Goal: Transaction & Acquisition: Purchase product/service

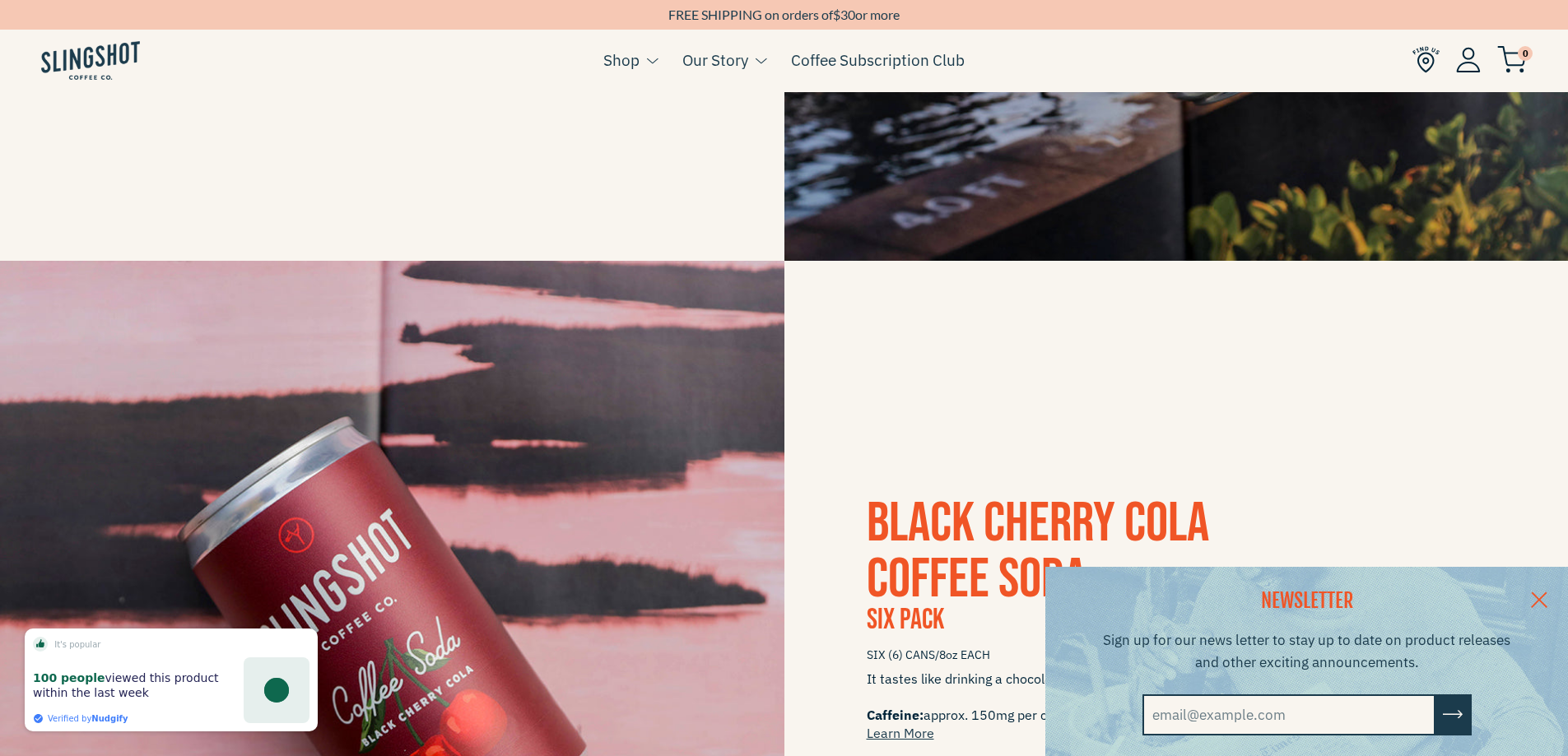
scroll to position [1070, 0]
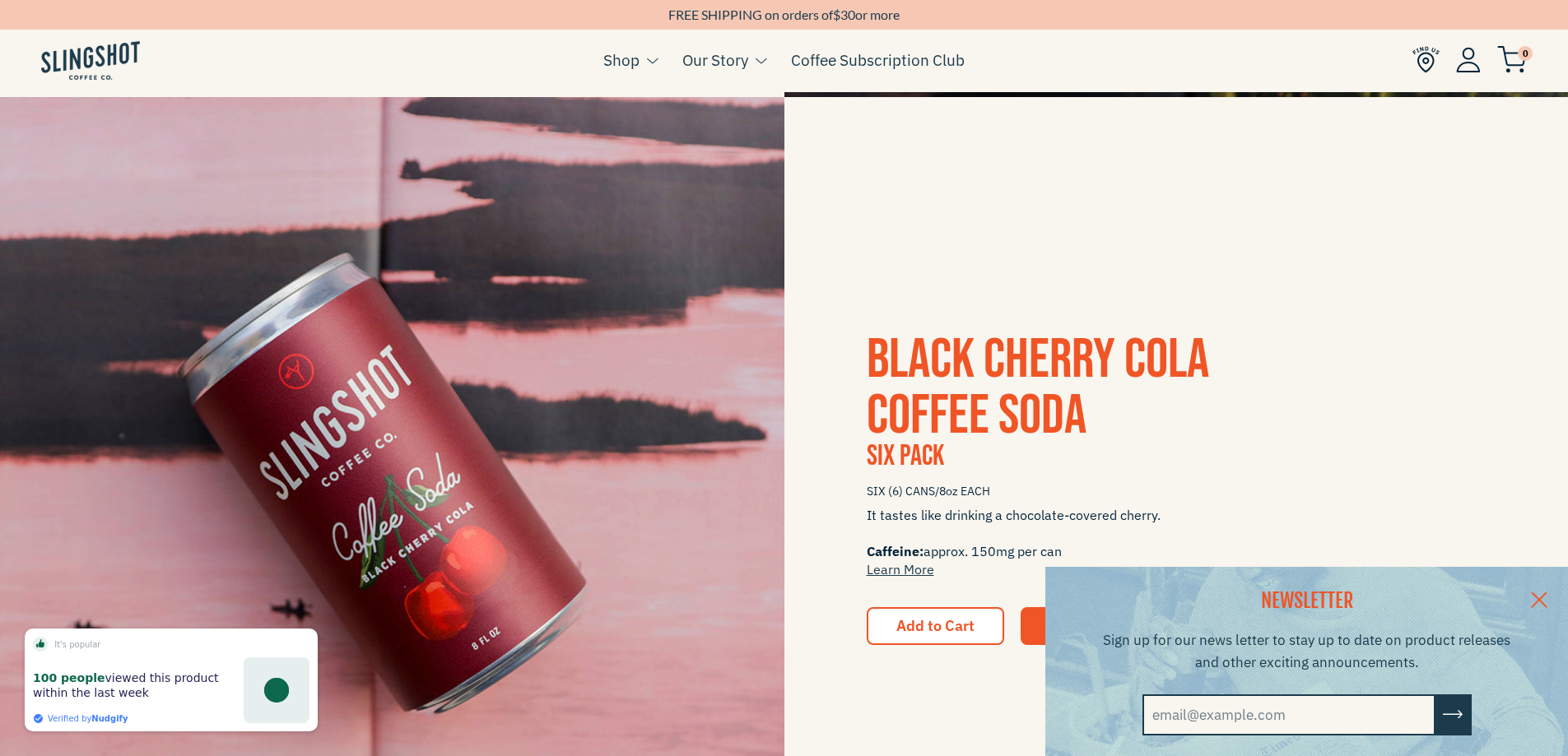
click at [914, 625] on div "NEWSLETTER Sign up for our news letter to stay up to date on product releases a…" at bounding box center [784, 662] width 1568 height 190
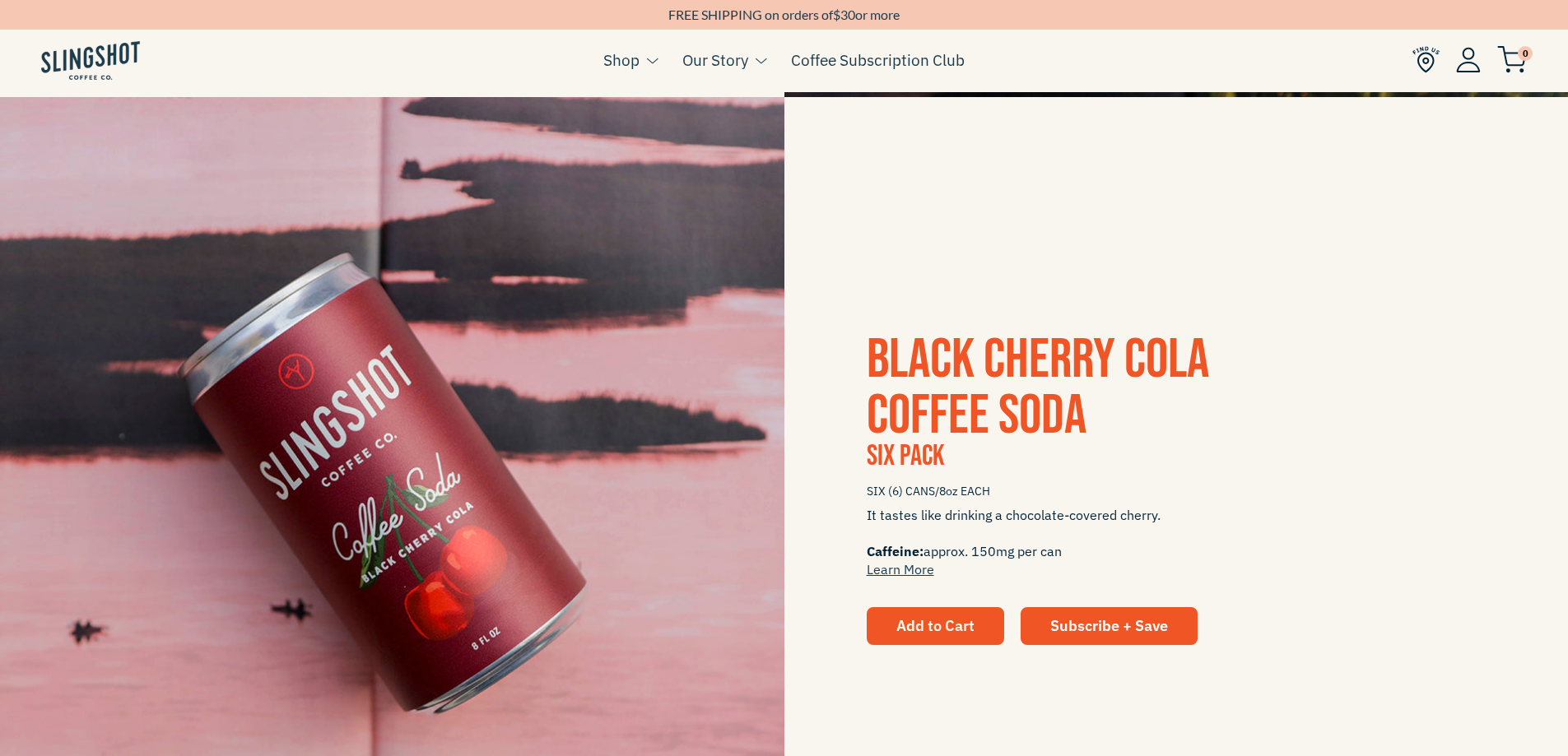
click at [954, 634] on span "Add to Cart" at bounding box center [935, 625] width 78 height 19
click at [960, 628] on span "Add to Cart" at bounding box center [935, 625] width 78 height 19
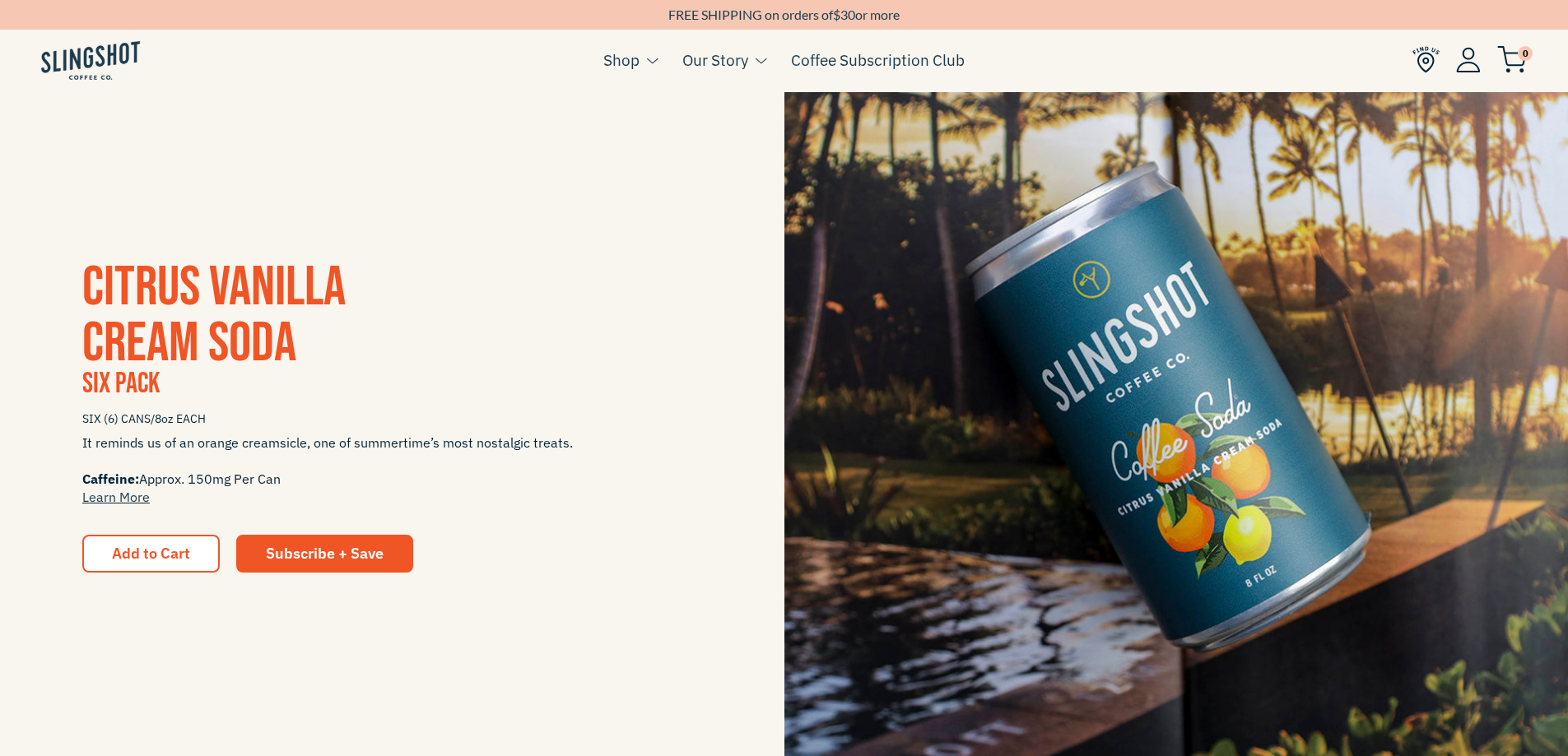
scroll to position [330, 0]
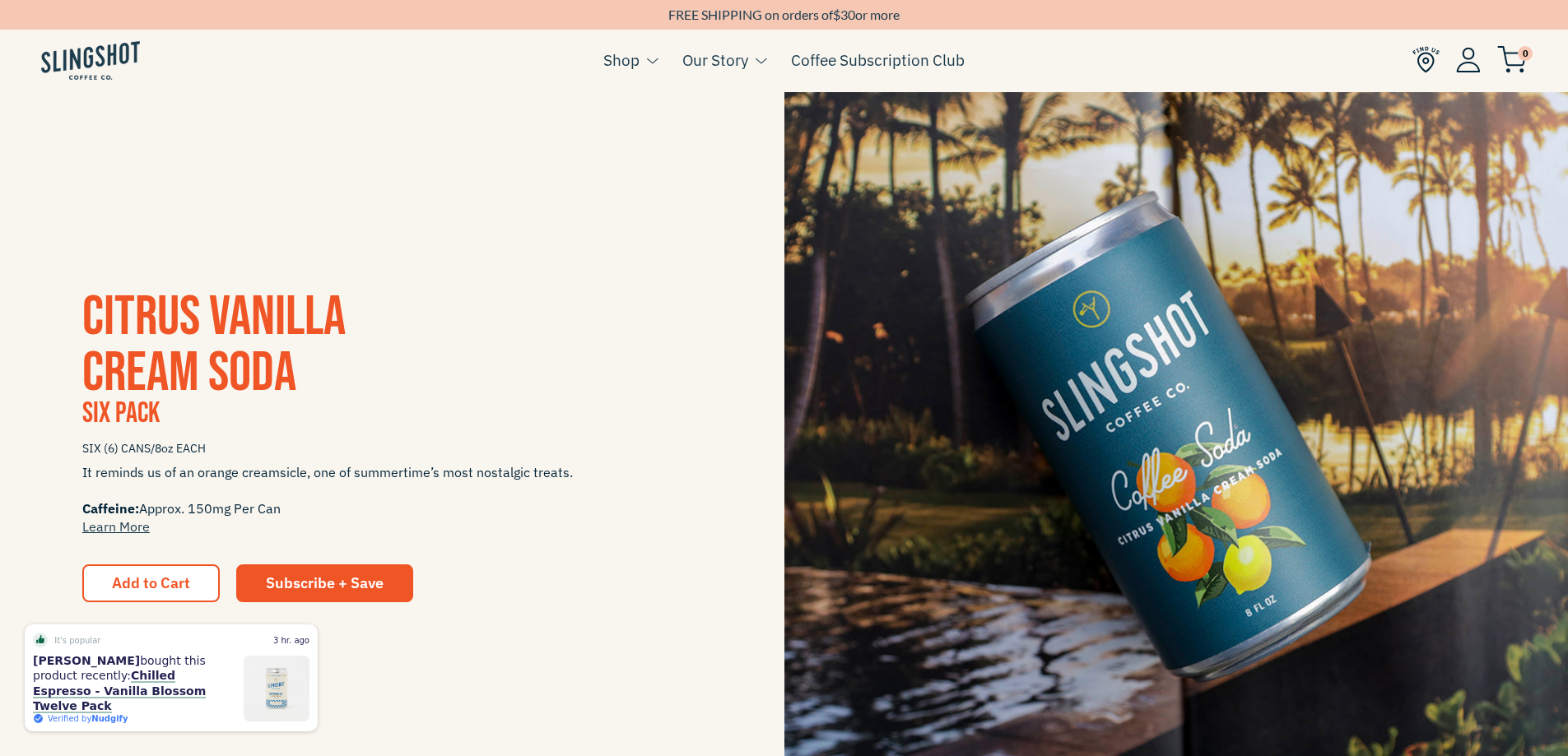
click at [193, 364] on span "CITRUS VANILLA CREAM SODA" at bounding box center [214, 345] width 263 height 123
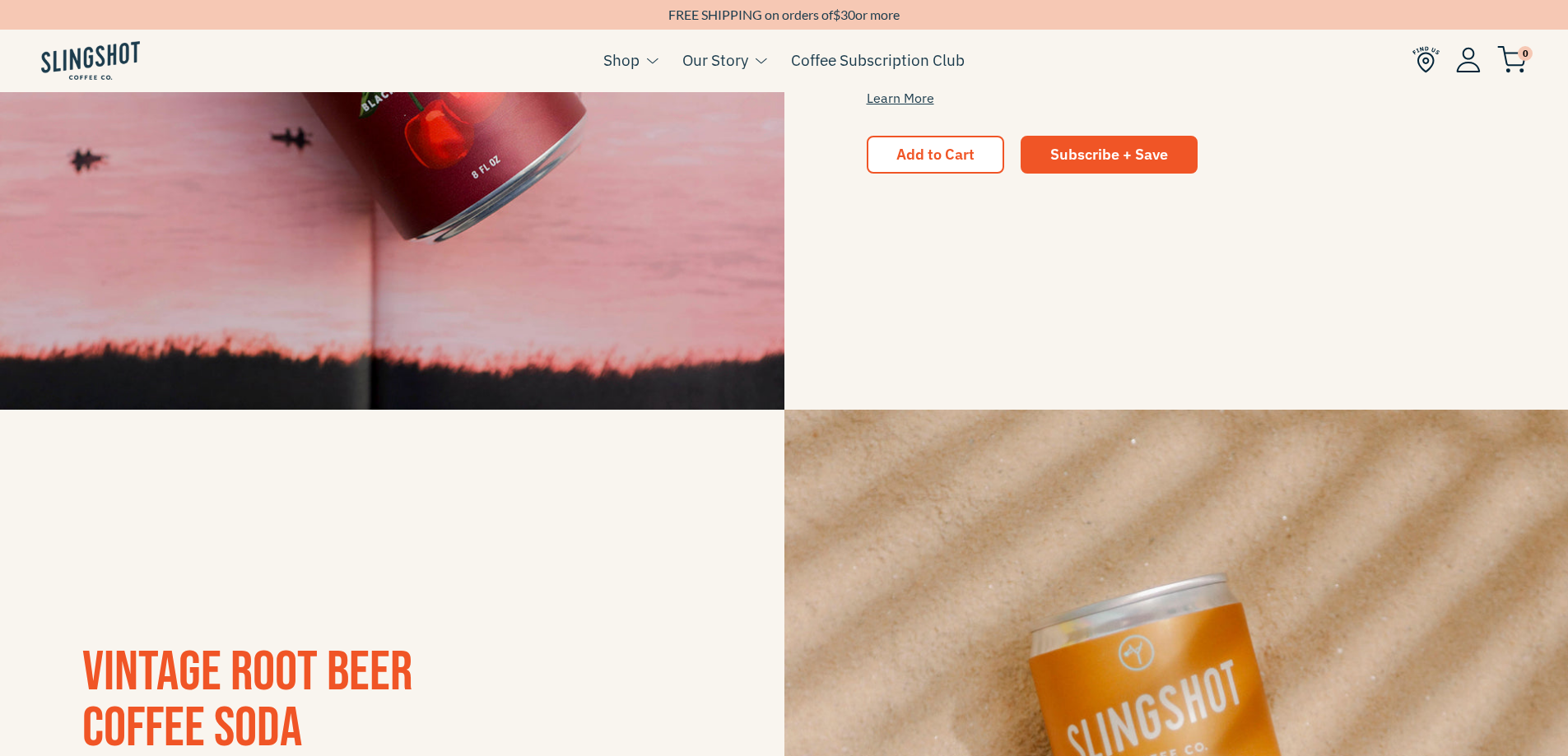
scroll to position [1317, 0]
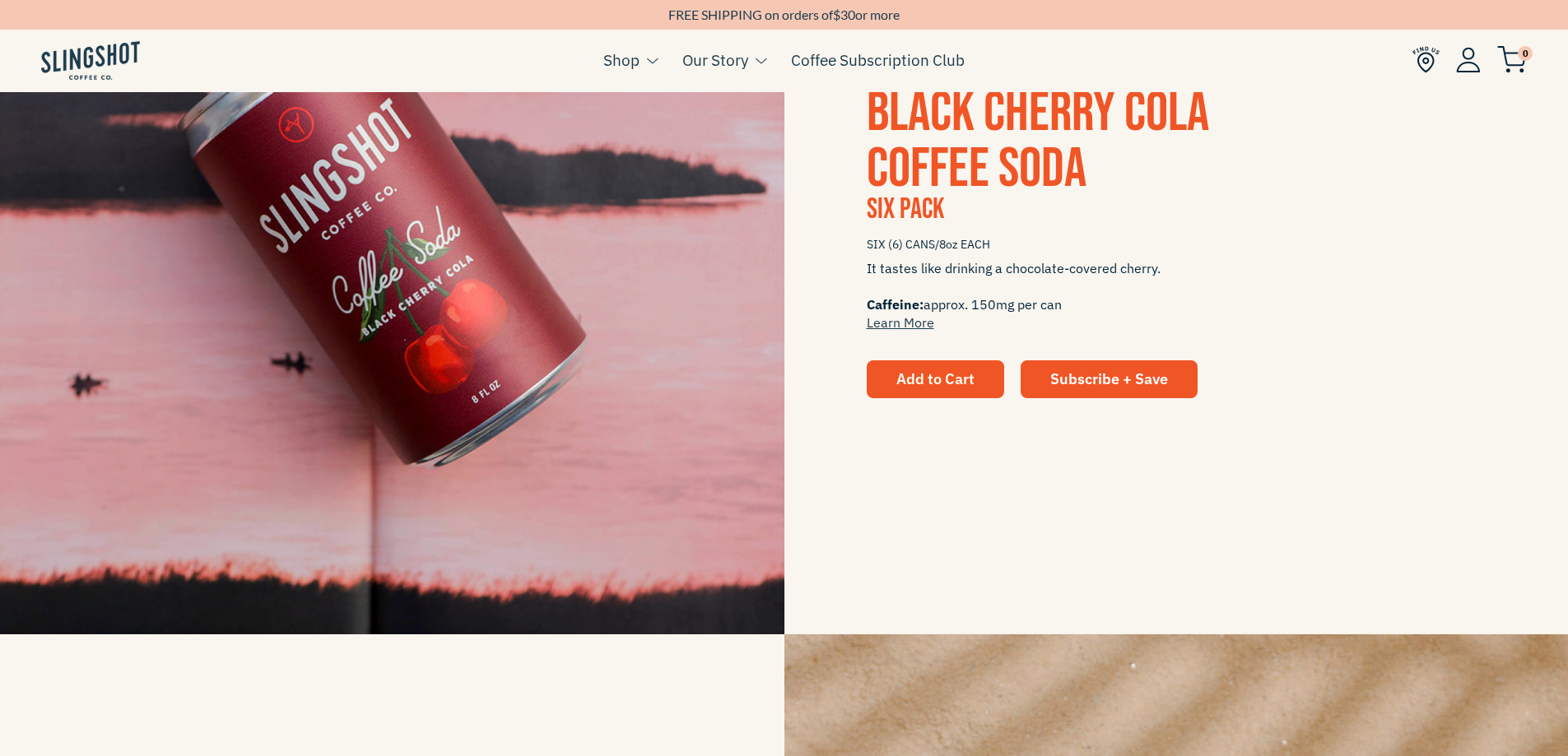
click at [914, 388] on span "Add to Cart" at bounding box center [935, 378] width 78 height 19
click at [924, 335] on div "Black Cherry Cola Coffee Soda Six Pack SIX (6) CANS/8oz EACH It tastes like dri…" at bounding box center [1176, 242] width 784 height 313
click at [915, 324] on link "Learn More" at bounding box center [900, 323] width 67 height 17
